Goal: Task Accomplishment & Management: Use online tool/utility

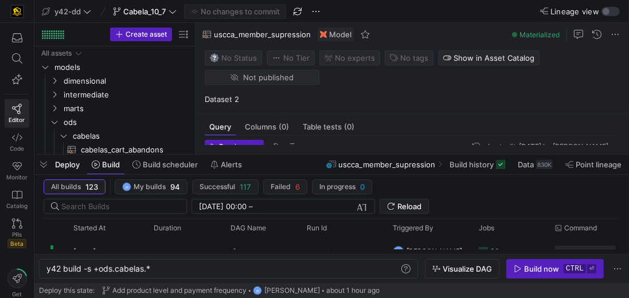
scroll to position [0, 104]
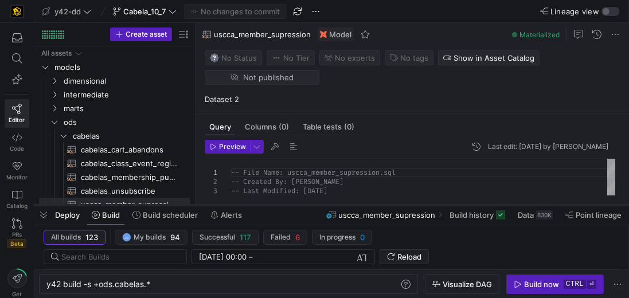
drag, startPoint x: 303, startPoint y: 155, endPoint x: 301, endPoint y: 205, distance: 50.5
click at [301, 205] on div at bounding box center [331, 205] width 594 height 5
click at [19, 58] on icon at bounding box center [17, 58] width 10 height 10
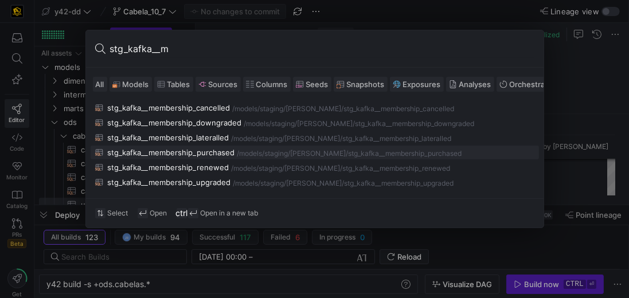
type input "stg_kafka__m"
click at [173, 150] on div "stg_kafka__membership_purchased" at bounding box center [171, 152] width 127 height 9
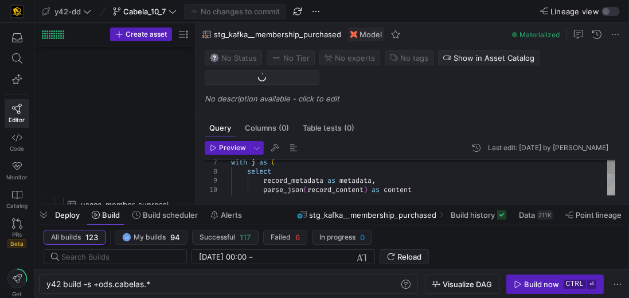
scroll to position [955, 0]
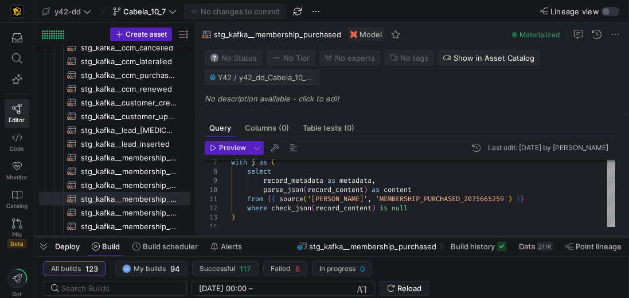
drag, startPoint x: 257, startPoint y: 207, endPoint x: 260, endPoint y: 238, distance: 31.7
click at [260, 238] on div at bounding box center [331, 236] width 594 height 5
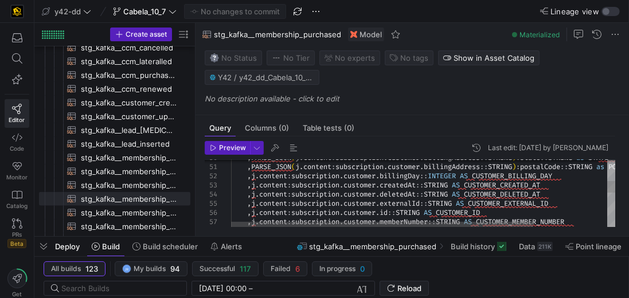
scroll to position [0, 0]
type textarea "-- File Name: stg_kafka__membership_purchased.sql -- Created By: [PERSON_NAME] …"
